Goal: Transaction & Acquisition: Subscribe to service/newsletter

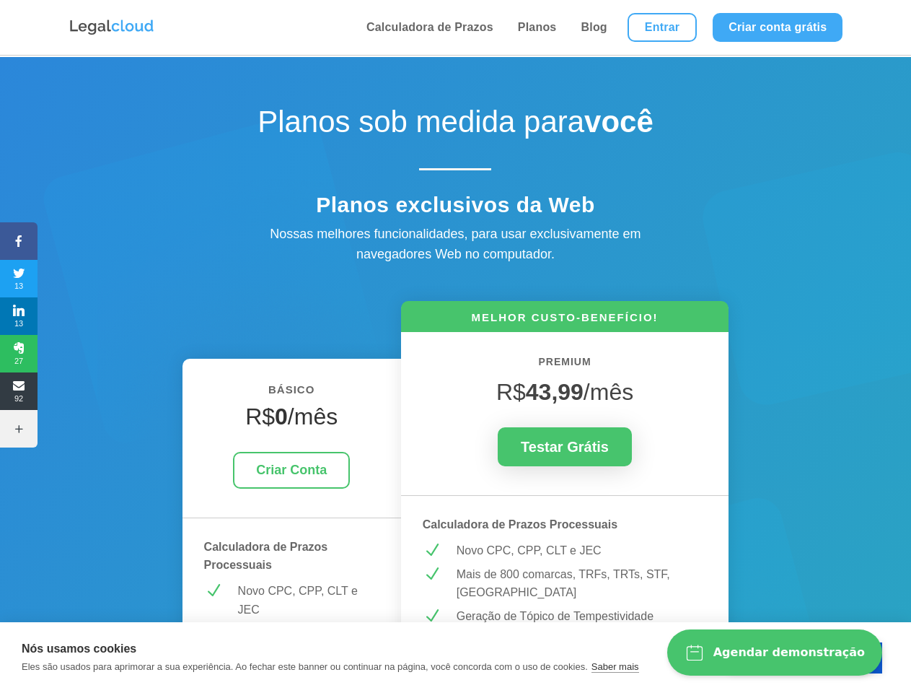
click at [19, 241] on icon at bounding box center [19, 241] width 38 height 12
click at [19, 279] on span "13" at bounding box center [19, 278] width 38 height 23
click at [19, 316] on span "13" at bounding box center [19, 315] width 38 height 23
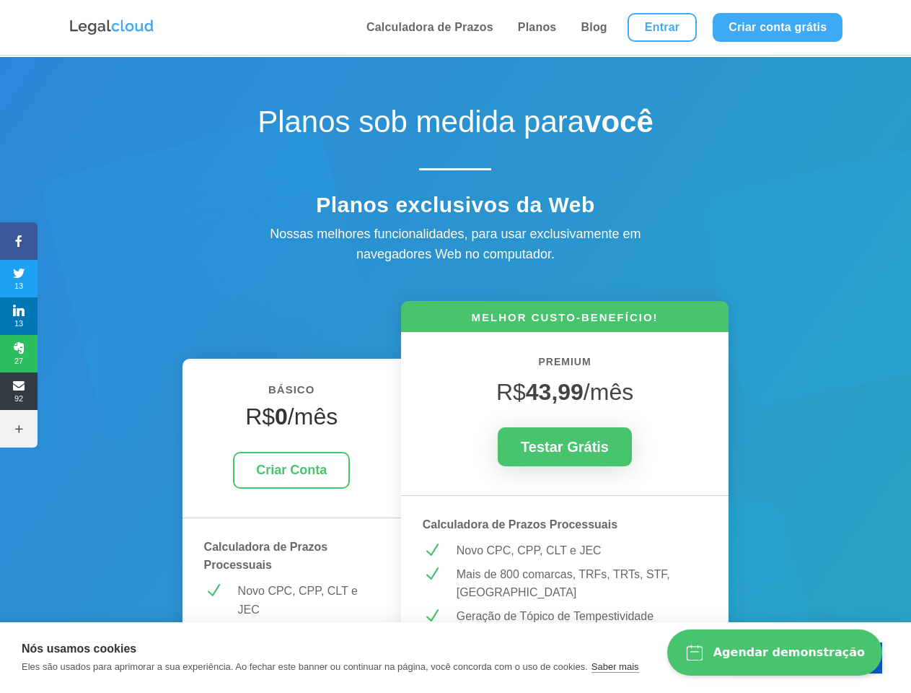
click at [19, 354] on span "27" at bounding box center [19, 353] width 38 height 23
click at [19, 391] on span "92" at bounding box center [19, 391] width 38 height 23
click at [19, 429] on icon at bounding box center [19, 429] width 38 height 12
